Goal: Task Accomplishment & Management: Manage account settings

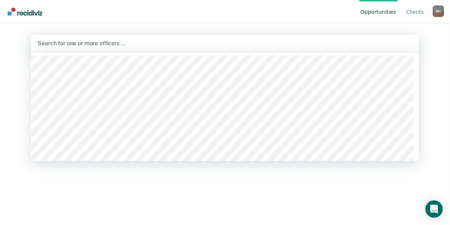
click at [76, 45] on div at bounding box center [225, 43] width 375 height 8
click at [88, 44] on div at bounding box center [225, 43] width 375 height 8
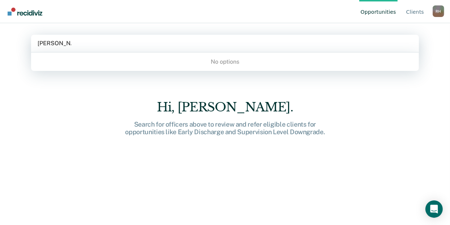
type input "[PERSON_NAME]"
click at [216, 63] on div "No options" at bounding box center [225, 61] width 388 height 13
click at [178, 47] on div at bounding box center [225, 43] width 377 height 10
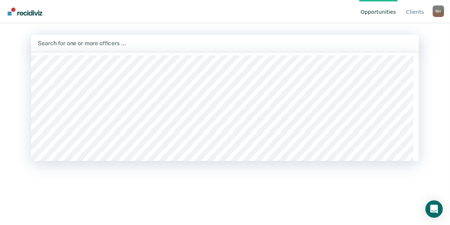
click at [127, 41] on div at bounding box center [225, 43] width 375 height 8
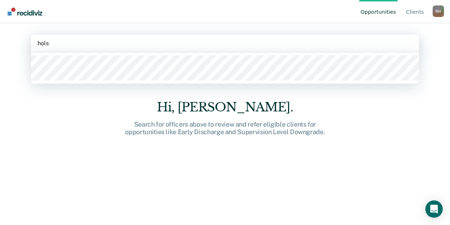
type input "[PERSON_NAME]"
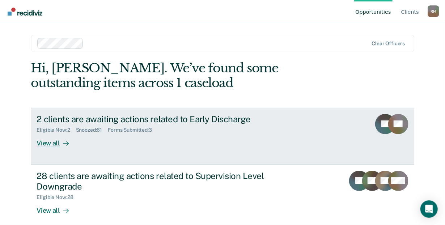
click at [103, 119] on div "2 clients are awaiting actions related to Early Discharge" at bounding box center [164, 119] width 254 height 10
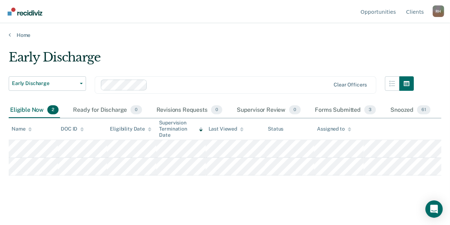
click at [257, 59] on div "Early Discharge" at bounding box center [212, 60] width 406 height 21
click at [214, 24] on div "Home" at bounding box center [225, 30] width 450 height 15
click at [266, 41] on main "Early Discharge Early Discharge Early Discharge Supervision Level Downgrade Cle…" at bounding box center [225, 130] width 450 height 184
click at [267, 62] on div "Early Discharge" at bounding box center [212, 60] width 406 height 21
click at [263, 72] on div "Early Discharge Early Discharge Early Discharge Supervision Level Downgrade Cle…" at bounding box center [212, 76] width 406 height 52
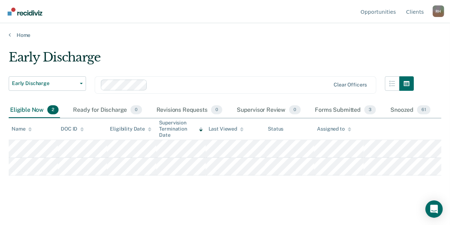
click at [292, 75] on div "Early Discharge Early Discharge Early Discharge Supervision Level Downgrade Cle…" at bounding box center [212, 76] width 406 height 52
click at [235, 47] on main "Early Discharge Early Discharge Early Discharge Supervision Level Downgrade Cle…" at bounding box center [225, 130] width 450 height 184
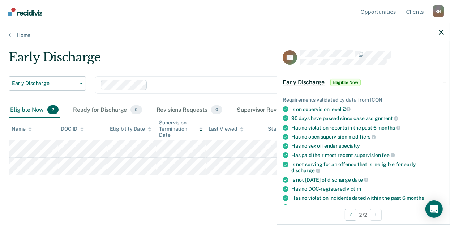
click at [341, 80] on span "Eligible Now" at bounding box center [346, 82] width 31 height 7
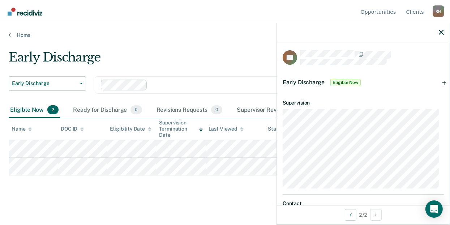
click at [314, 83] on span "Early Discharge" at bounding box center [304, 82] width 42 height 7
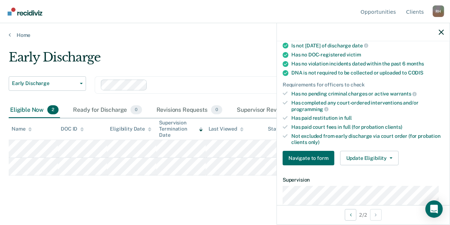
scroll to position [149, 0]
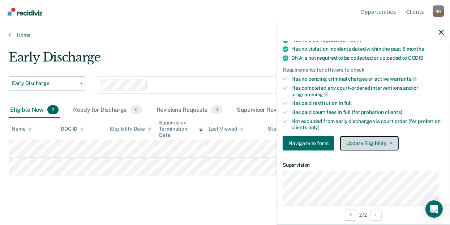
click at [390, 139] on button "Update Eligibility" at bounding box center [369, 143] width 59 height 14
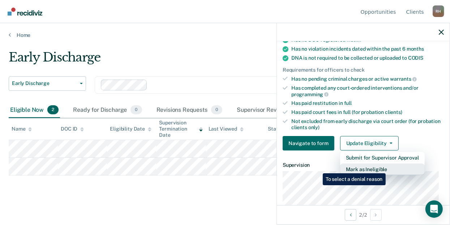
click at [387, 168] on button "Mark as Ineligible" at bounding box center [382, 170] width 85 height 12
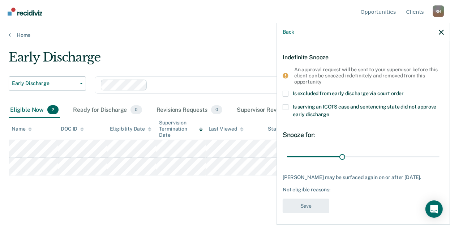
scroll to position [179, 0]
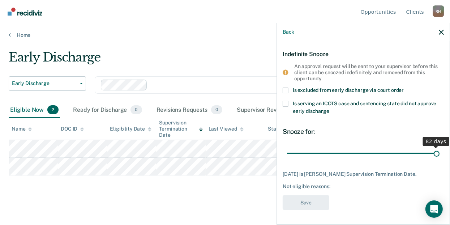
drag, startPoint x: 340, startPoint y: 145, endPoint x: 499, endPoint y: 130, distance: 160.3
type input "82"
click at [440, 147] on input "range" at bounding box center [363, 153] width 153 height 13
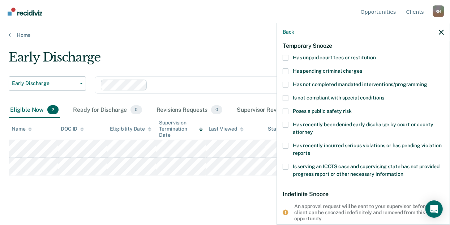
scroll to position [20, 0]
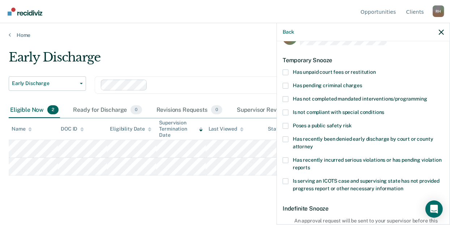
click at [285, 96] on span at bounding box center [286, 99] width 6 height 6
click at [428, 96] on input "Has not completed mandated interventions/programming" at bounding box center [428, 96] width 0 height 0
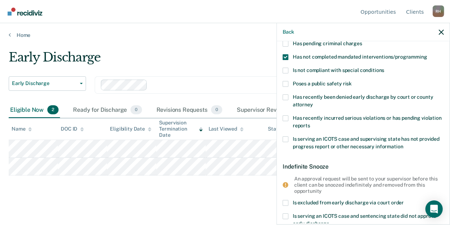
scroll to position [179, 0]
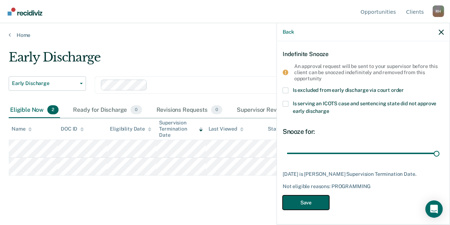
click at [320, 206] on button "Save" at bounding box center [306, 202] width 47 height 15
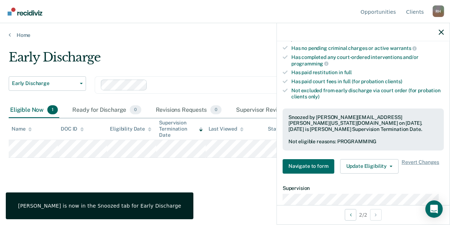
click at [240, 197] on main "Early Discharge Early Discharge Early Discharge Supervision Level Downgrade Cle…" at bounding box center [225, 130] width 450 height 184
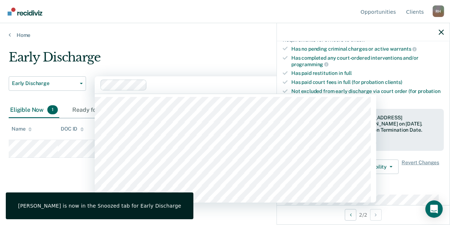
click at [242, 89] on div at bounding box center [216, 85] width 231 height 11
click at [165, 26] on div "Home" at bounding box center [225, 30] width 450 height 15
